Goal: Information Seeking & Learning: Learn about a topic

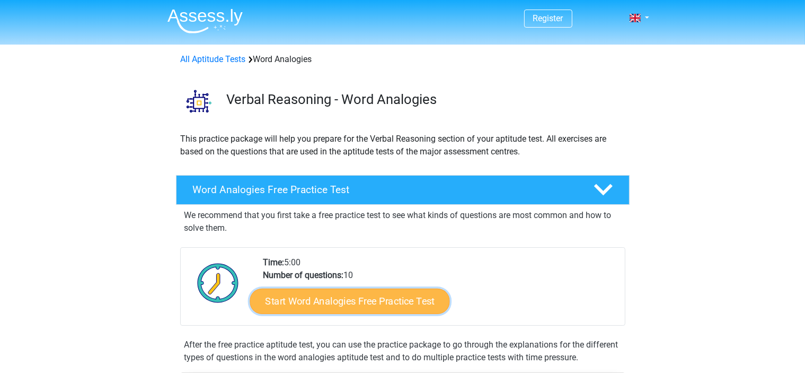
click at [296, 301] on link "Start Word Analogies Free Practice Test" at bounding box center [350, 300] width 200 height 25
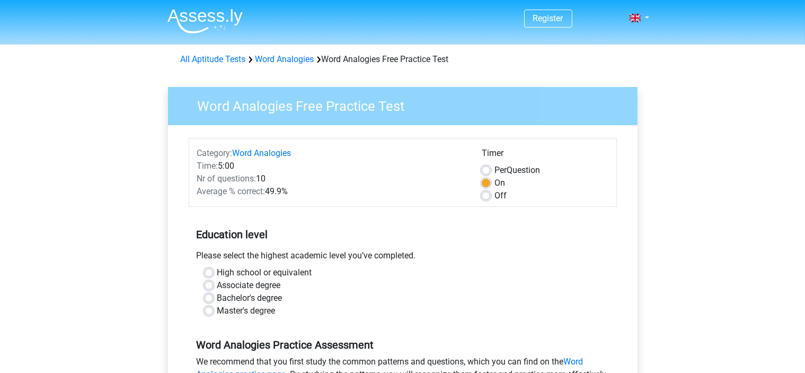
click at [217, 313] on label "Master's degree" at bounding box center [246, 310] width 58 height 13
click at [211, 313] on input "Master's degree" at bounding box center [209, 309] width 8 height 11
radio input "true"
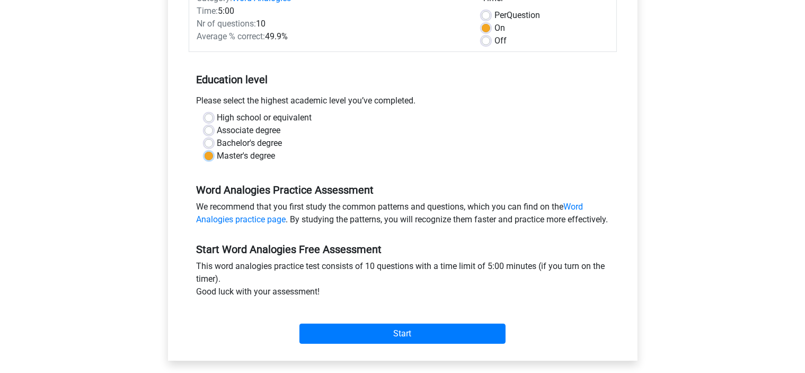
scroll to position [155, 0]
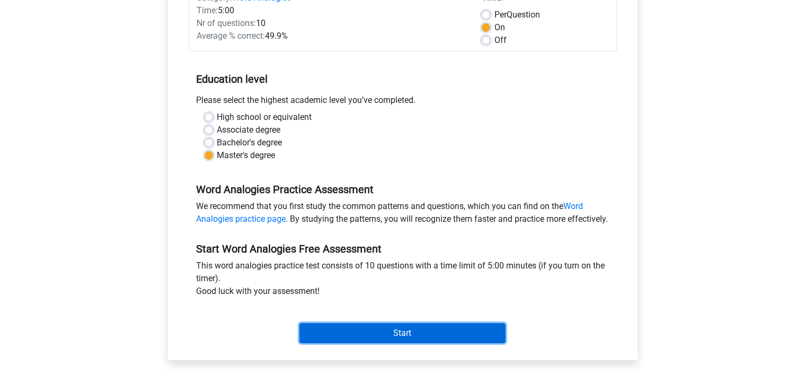
click at [346, 343] on input "Start" at bounding box center [403, 333] width 206 height 20
click at [366, 343] on input "Start" at bounding box center [403, 333] width 206 height 20
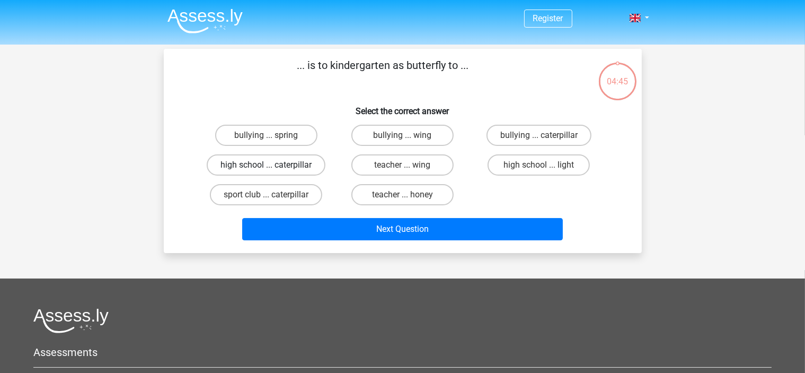
click at [310, 165] on label "high school ... caterpillar" at bounding box center [266, 164] width 119 height 21
click at [273, 165] on input "high school ... caterpillar" at bounding box center [269, 168] width 7 height 7
radio input "true"
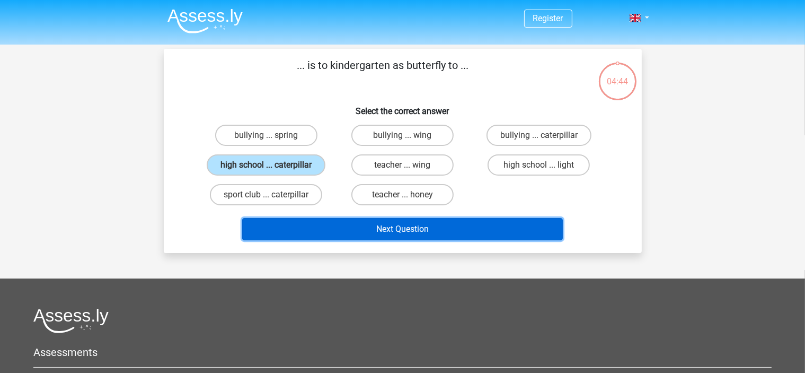
click at [313, 224] on button "Next Question" at bounding box center [402, 229] width 321 height 22
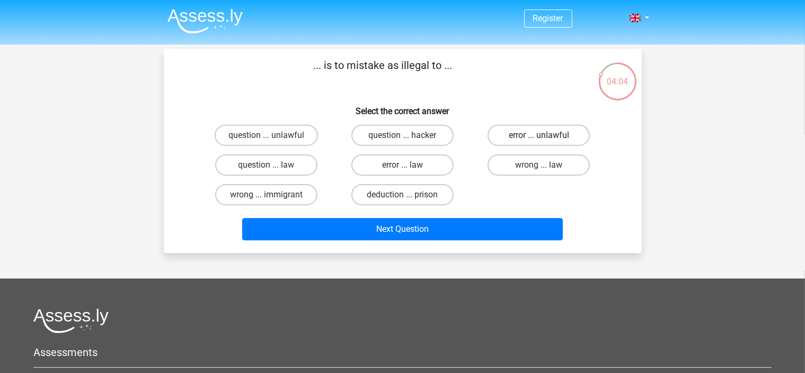
click at [524, 126] on label "error ... unlawful" at bounding box center [539, 135] width 102 height 21
click at [539, 135] on input "error ... unlawful" at bounding box center [542, 138] width 7 height 7
radio input "true"
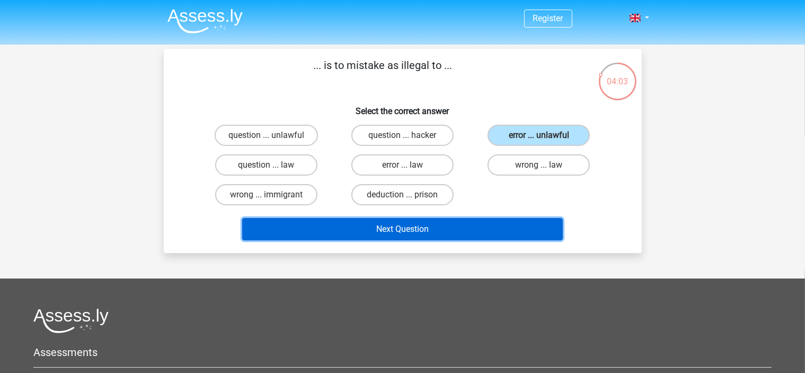
click at [456, 231] on button "Next Question" at bounding box center [402, 229] width 321 height 22
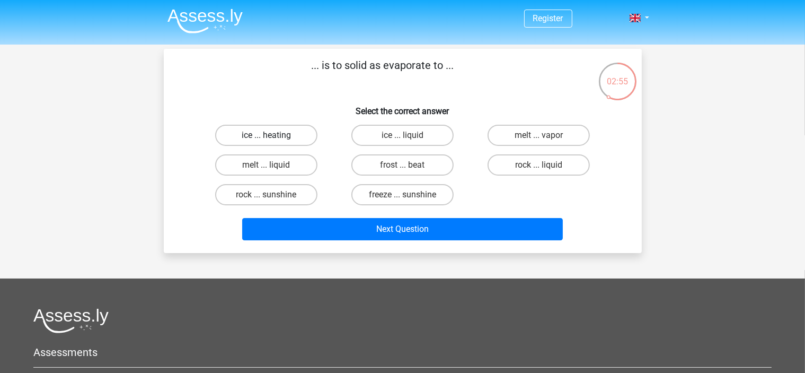
click at [296, 131] on label "ice ... heating" at bounding box center [266, 135] width 102 height 21
click at [273, 135] on input "ice ... heating" at bounding box center [269, 138] width 7 height 7
radio input "true"
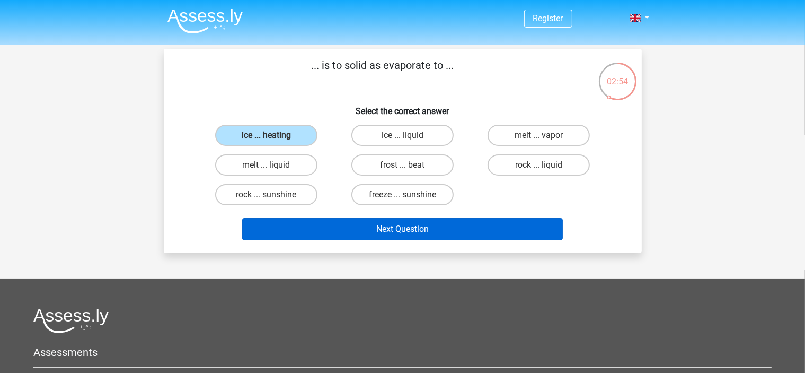
click at [378, 231] on button "Next Question" at bounding box center [402, 229] width 321 height 22
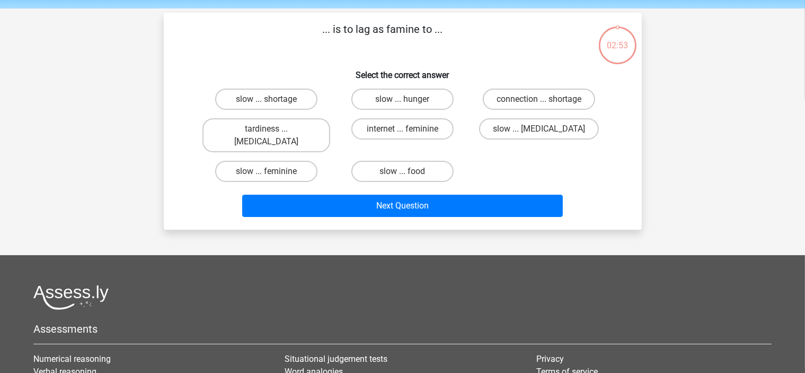
scroll to position [49, 0]
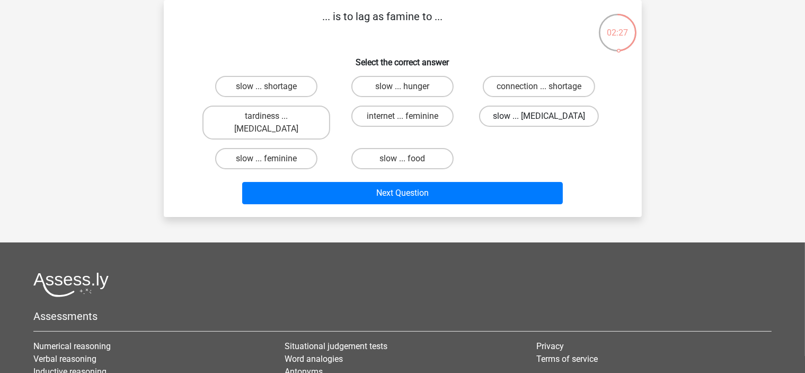
click at [515, 119] on label "slow ... malnutrition" at bounding box center [539, 116] width 120 height 21
click at [539, 119] on input "slow ... malnutrition" at bounding box center [542, 119] width 7 height 7
radio input "true"
click at [437, 83] on label "slow ... hunger" at bounding box center [403, 86] width 102 height 21
click at [409, 86] on input "slow ... hunger" at bounding box center [405, 89] width 7 height 7
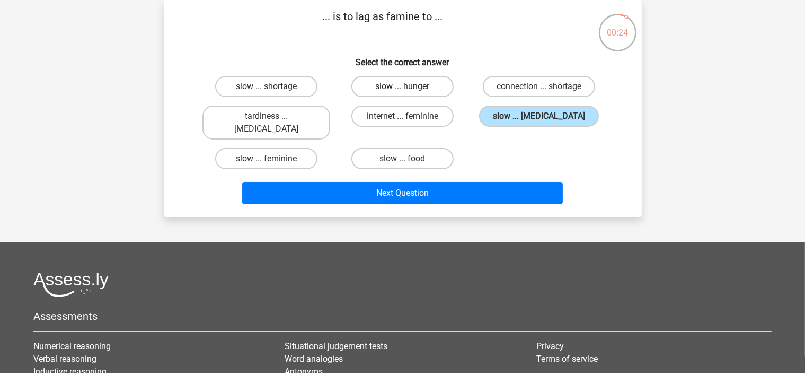
radio input "true"
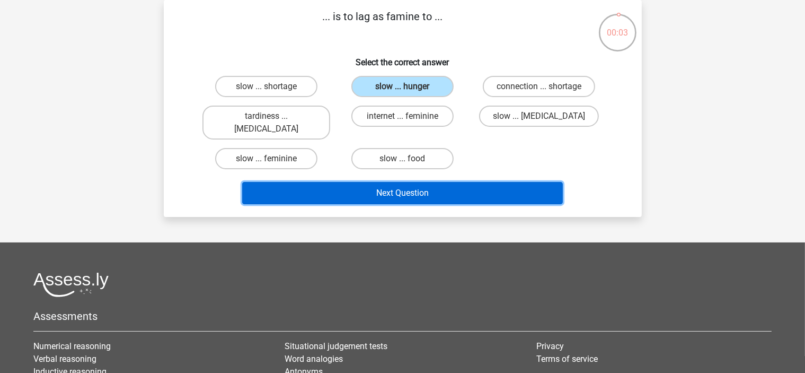
click at [409, 182] on button "Next Question" at bounding box center [402, 193] width 321 height 22
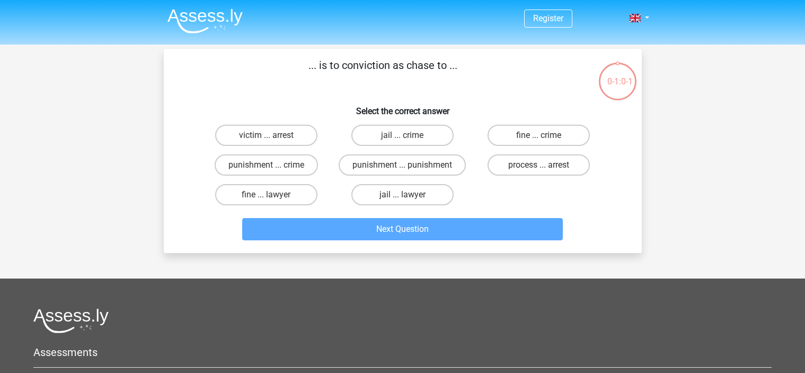
scroll to position [49, 0]
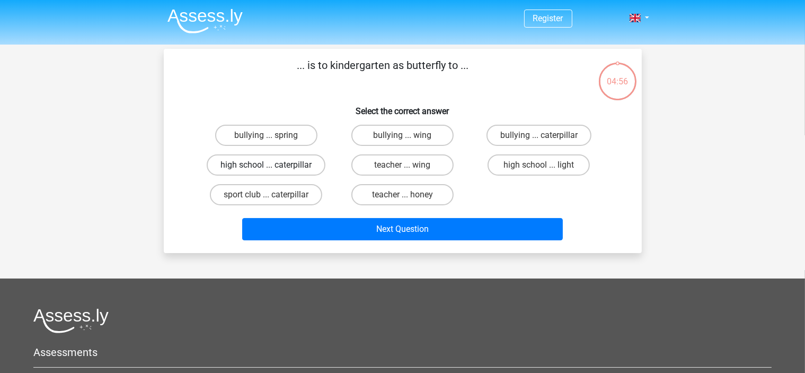
click at [291, 155] on label "high school ... caterpillar" at bounding box center [266, 164] width 119 height 21
click at [273, 165] on input "high school ... caterpillar" at bounding box center [269, 168] width 7 height 7
radio input "true"
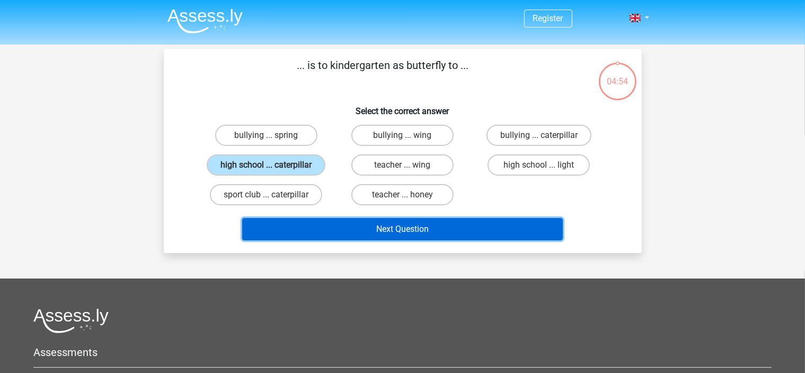
click at [330, 235] on button "Next Question" at bounding box center [402, 229] width 321 height 22
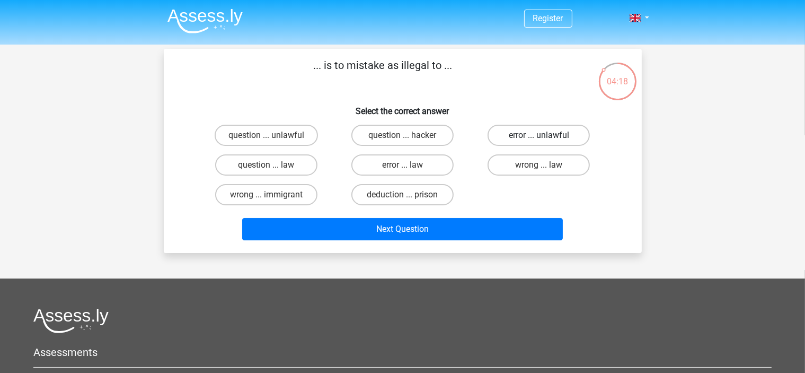
click at [534, 143] on label "error ... unlawful" at bounding box center [539, 135] width 102 height 21
click at [539, 142] on input "error ... unlawful" at bounding box center [542, 138] width 7 height 7
radio input "true"
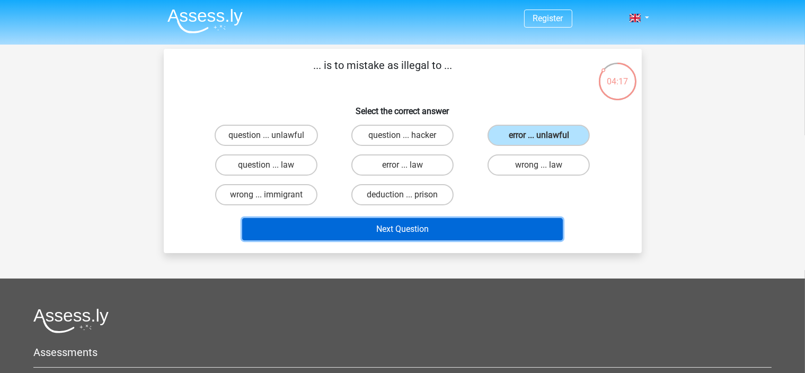
click at [452, 226] on button "Next Question" at bounding box center [402, 229] width 321 height 22
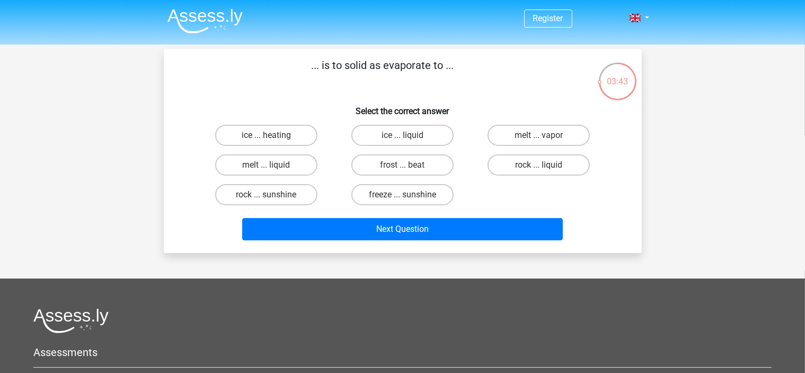
click at [268, 166] on input "melt ... liquid" at bounding box center [269, 168] width 7 height 7
radio input "true"
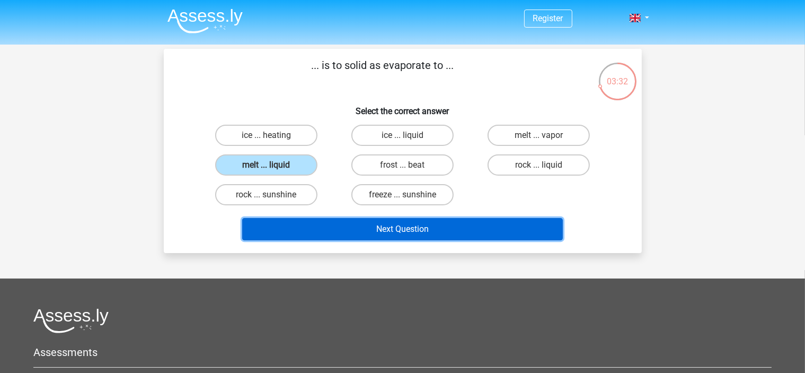
click at [305, 230] on button "Next Question" at bounding box center [402, 229] width 321 height 22
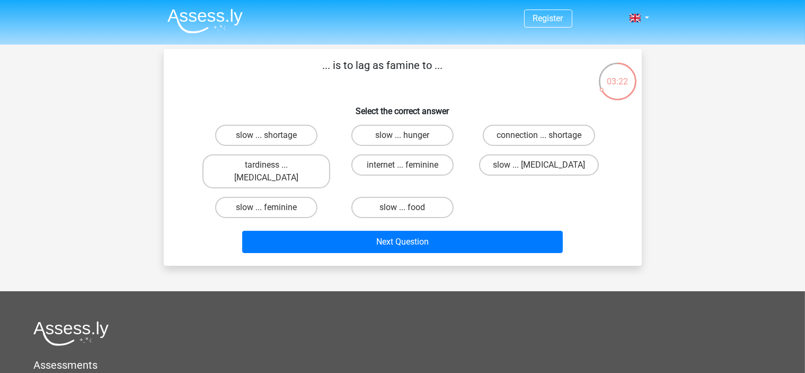
click at [466, 177] on div "internet ... feminine" at bounding box center [403, 171] width 136 height 42
click at [416, 133] on label "slow ... hunger" at bounding box center [403, 135] width 102 height 21
click at [409, 135] on input "slow ... hunger" at bounding box center [405, 138] width 7 height 7
radio input "true"
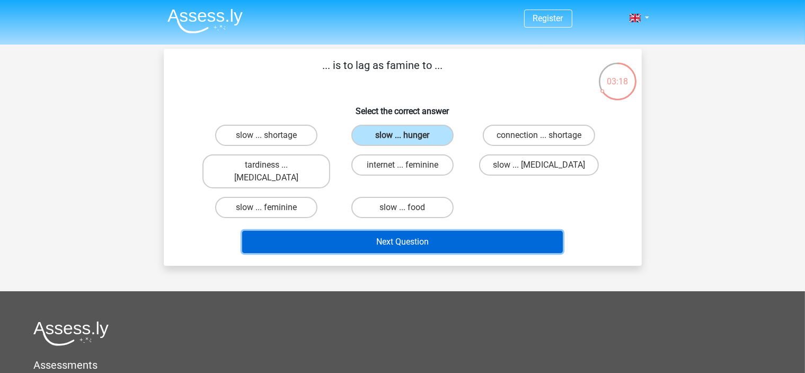
click at [384, 231] on button "Next Question" at bounding box center [402, 242] width 321 height 22
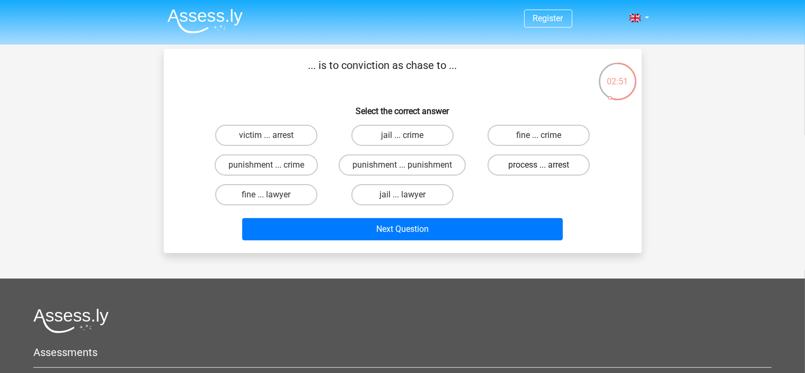
click at [535, 166] on label "process ... arrest" at bounding box center [539, 164] width 102 height 21
click at [539, 166] on input "process ... arrest" at bounding box center [542, 168] width 7 height 7
radio input "true"
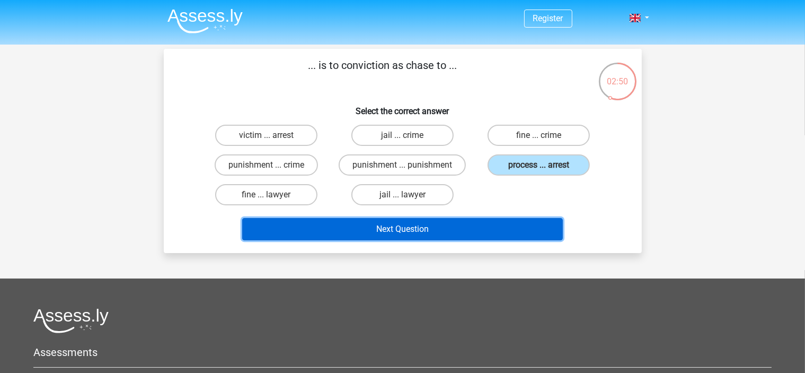
click at [463, 227] on button "Next Question" at bounding box center [402, 229] width 321 height 22
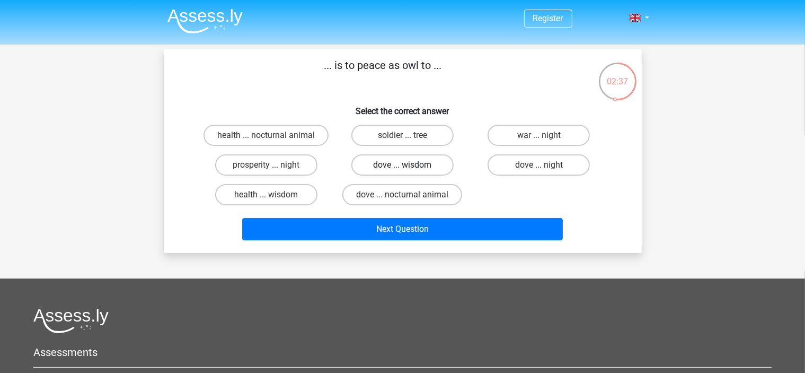
click at [438, 168] on label "dove ... wisdom" at bounding box center [403, 164] width 102 height 21
click at [409, 168] on input "dove ... wisdom" at bounding box center [405, 168] width 7 height 7
radio input "true"
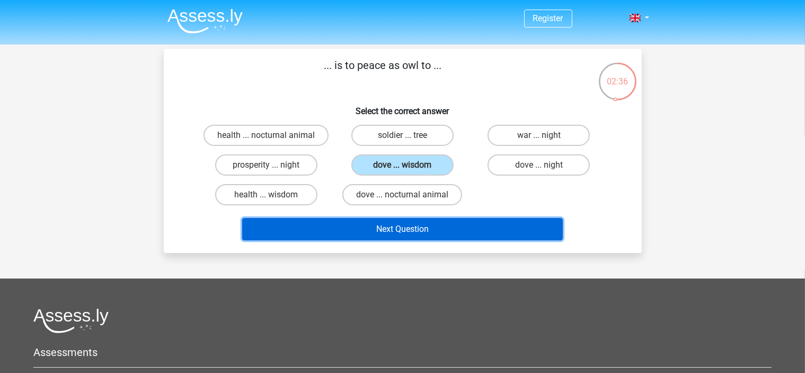
click at [372, 232] on button "Next Question" at bounding box center [402, 229] width 321 height 22
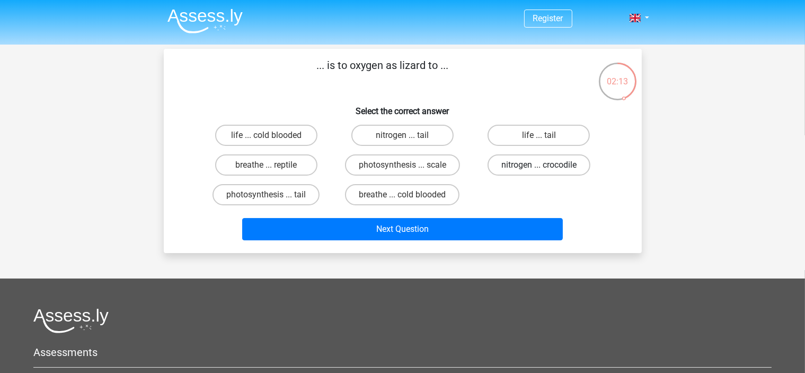
click at [522, 168] on label "nitrogen ... crocodile" at bounding box center [539, 164] width 103 height 21
click at [539, 168] on input "nitrogen ... crocodile" at bounding box center [542, 168] width 7 height 7
radio input "true"
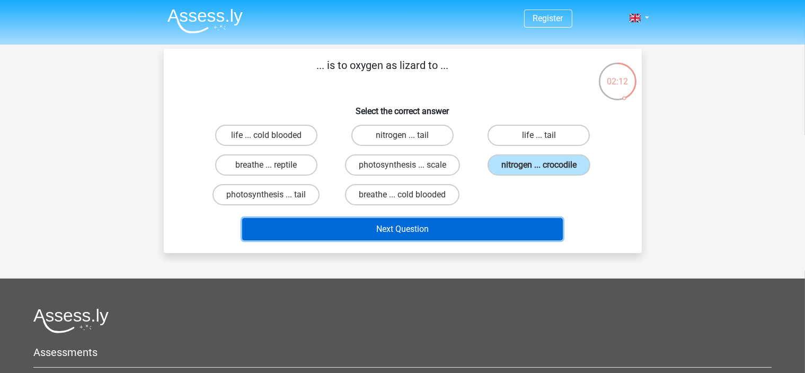
click at [474, 236] on button "Next Question" at bounding box center [402, 229] width 321 height 22
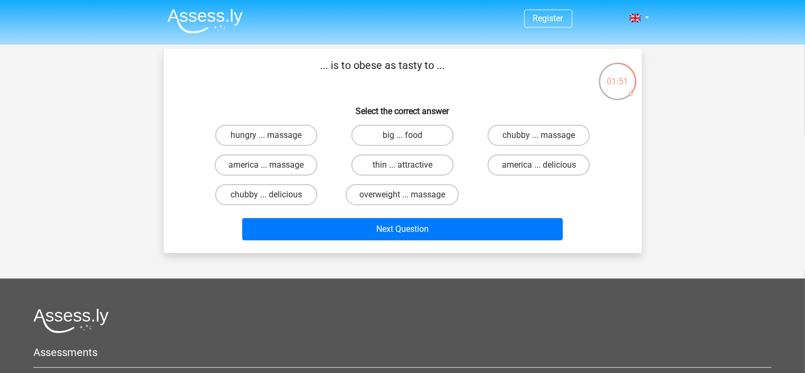
click at [271, 198] on input "chubby ... delicious" at bounding box center [269, 198] width 7 height 7
radio input "true"
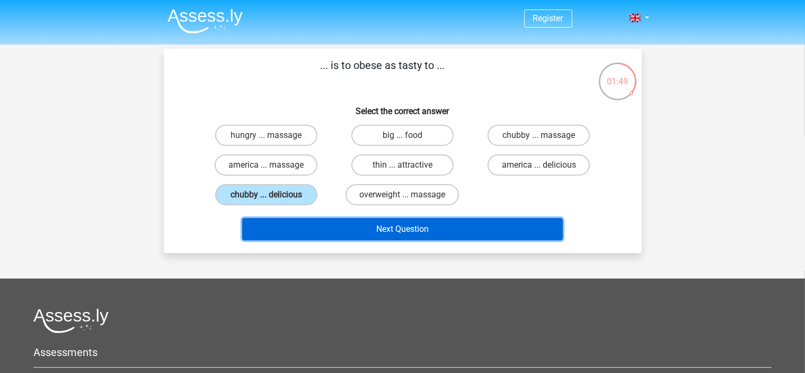
click at [304, 226] on button "Next Question" at bounding box center [402, 229] width 321 height 22
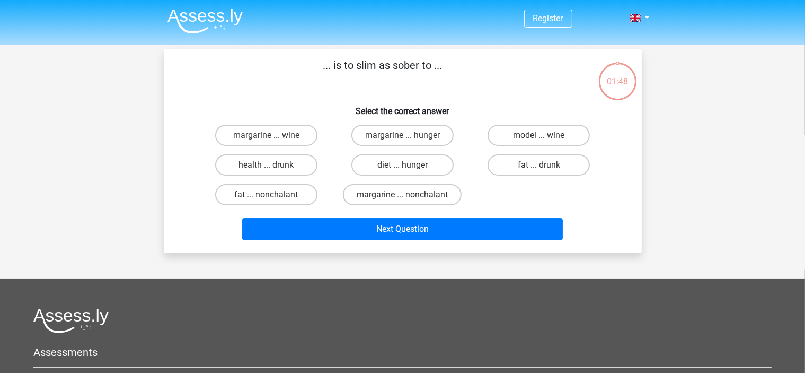
scroll to position [49, 0]
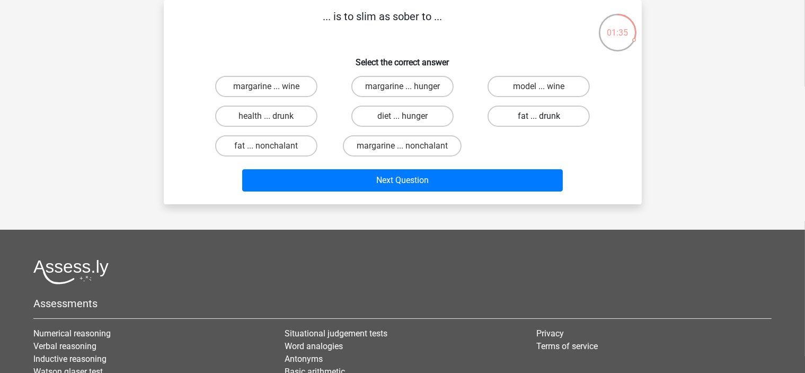
click at [509, 125] on label "fat ... drunk" at bounding box center [539, 116] width 102 height 21
click at [539, 123] on input "fat ... drunk" at bounding box center [542, 119] width 7 height 7
radio input "true"
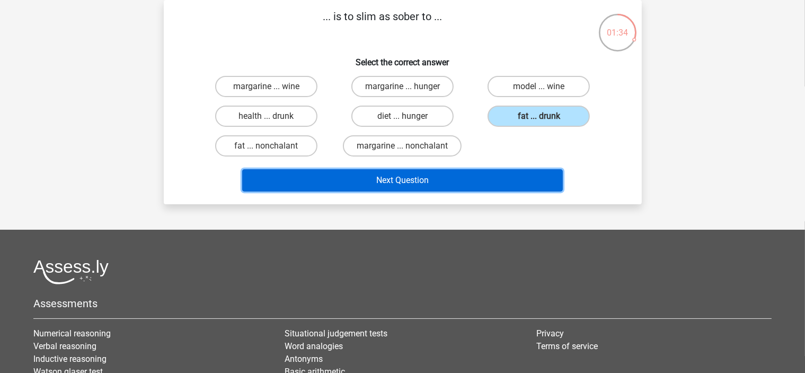
click at [482, 181] on button "Next Question" at bounding box center [402, 180] width 321 height 22
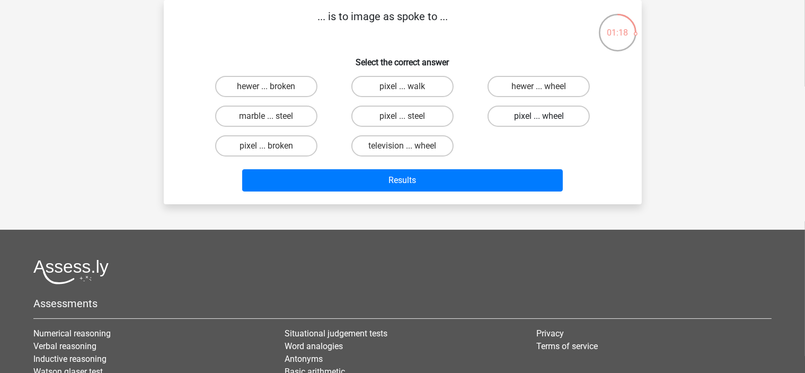
click at [528, 119] on label "pixel ... wheel" at bounding box center [539, 116] width 102 height 21
click at [539, 119] on input "pixel ... wheel" at bounding box center [542, 119] width 7 height 7
radio input "true"
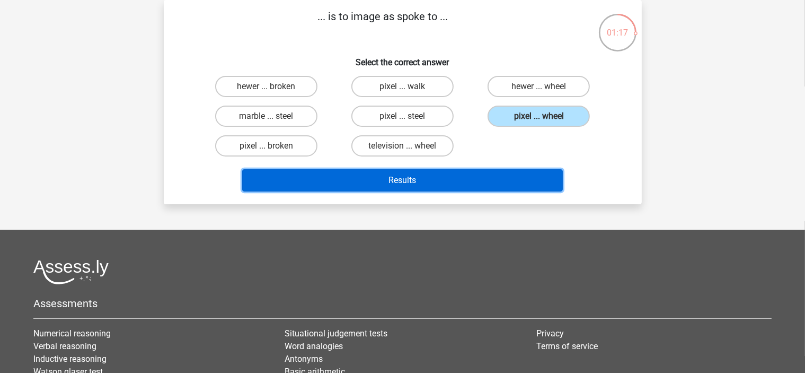
click at [479, 176] on button "Results" at bounding box center [402, 180] width 321 height 22
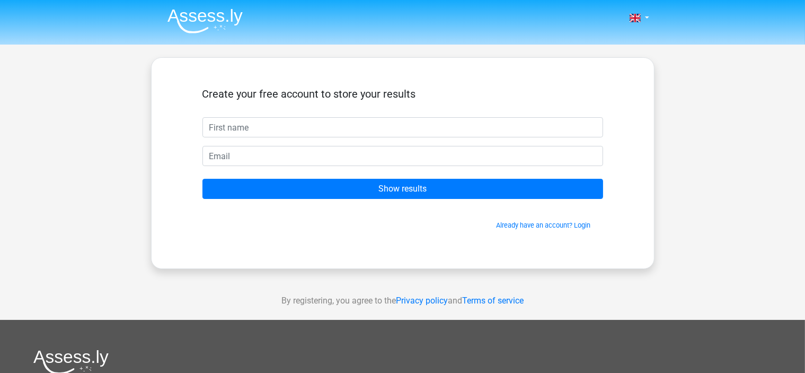
type input "r"
type input "Raven"
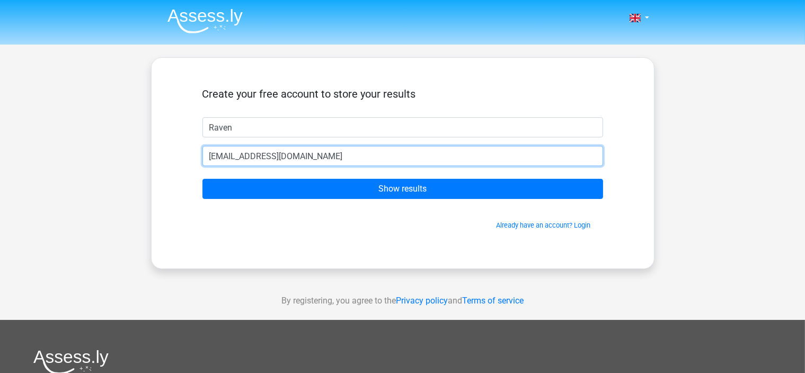
type input "[EMAIL_ADDRESS][DOMAIN_NAME]"
click at [203, 179] on input "Show results" at bounding box center [403, 189] width 401 height 20
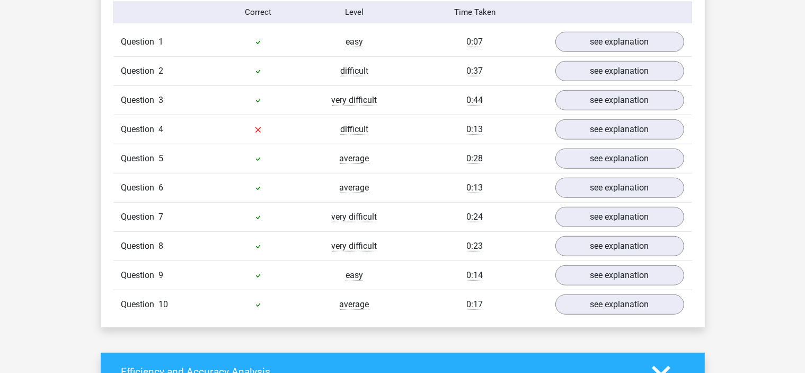
scroll to position [867, 0]
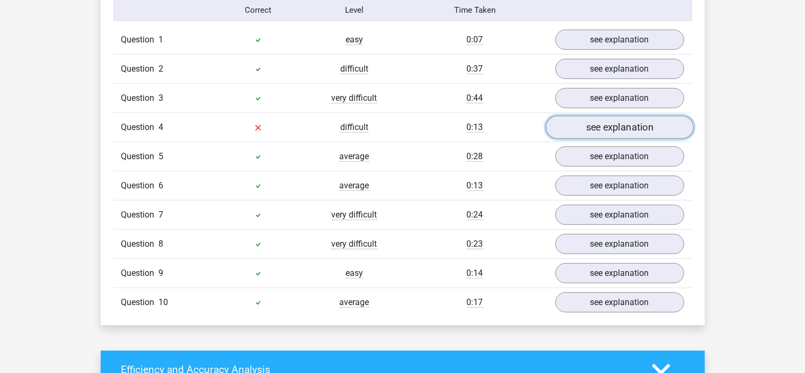
click at [582, 123] on link "see explanation" at bounding box center [620, 127] width 148 height 23
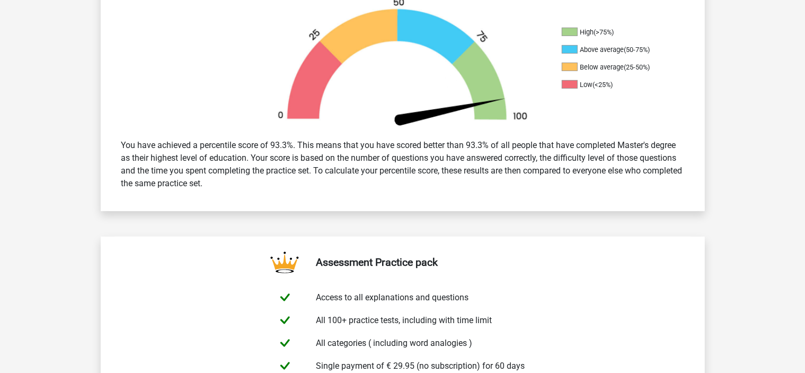
scroll to position [170, 0]
